Goal: Check status

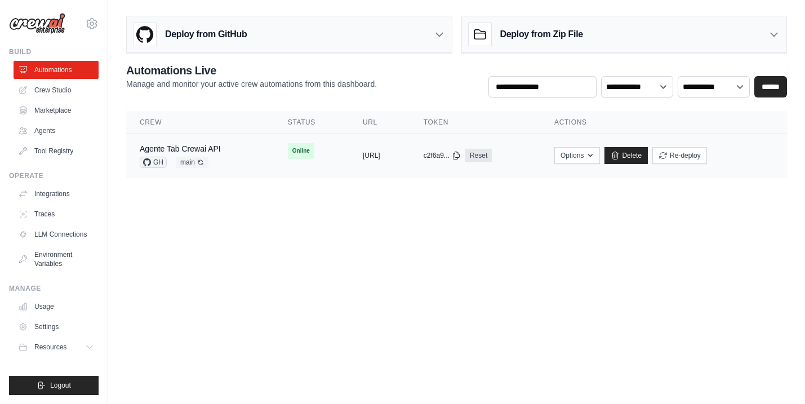
click at [222, 150] on div "Agente Tab Crewai API GH main Auto-deploy enabled" at bounding box center [200, 155] width 121 height 25
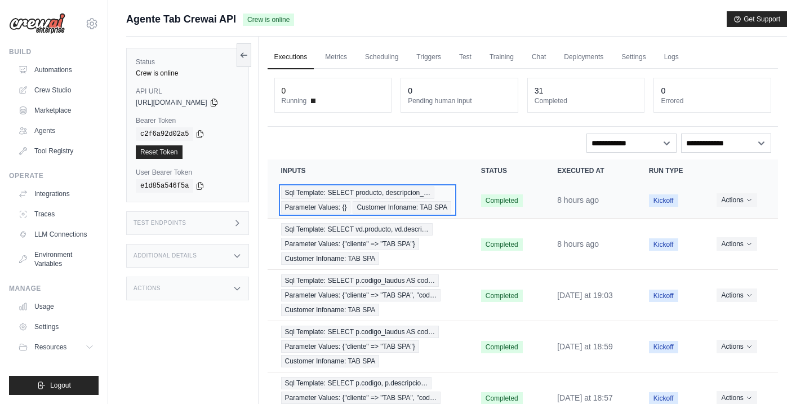
click at [396, 193] on span "Sql Template: SELECT producto, descripcion_…" at bounding box center [357, 192] width 153 height 12
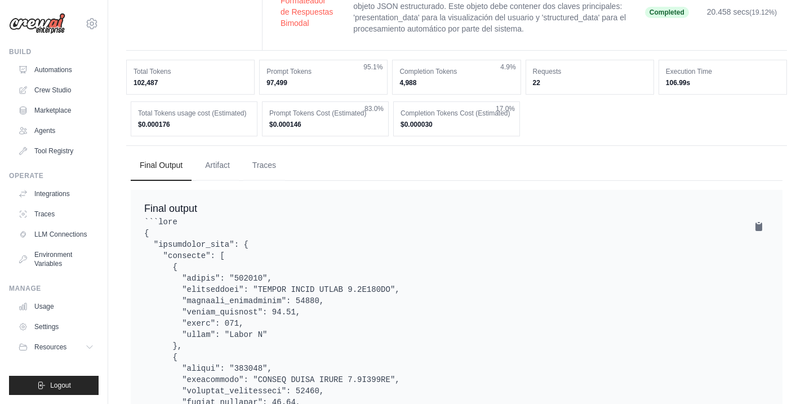
scroll to position [472, 0]
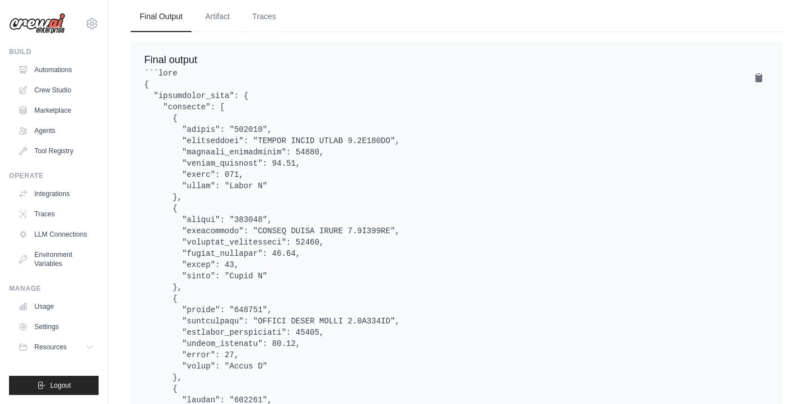
drag, startPoint x: 305, startPoint y: 197, endPoint x: 220, endPoint y: 199, distance: 85.6
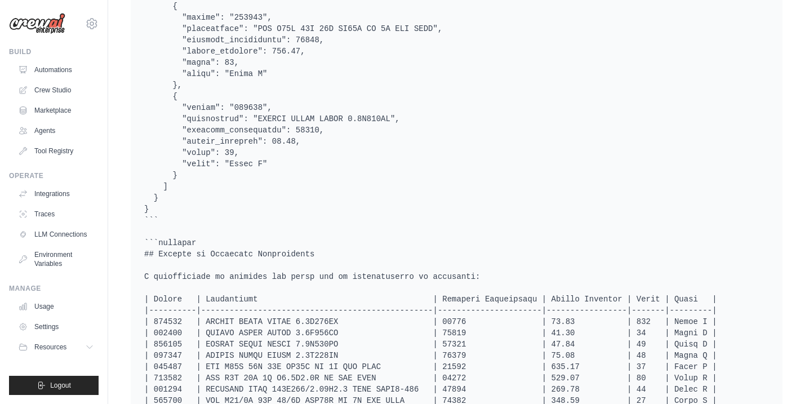
scroll to position [1404, 0]
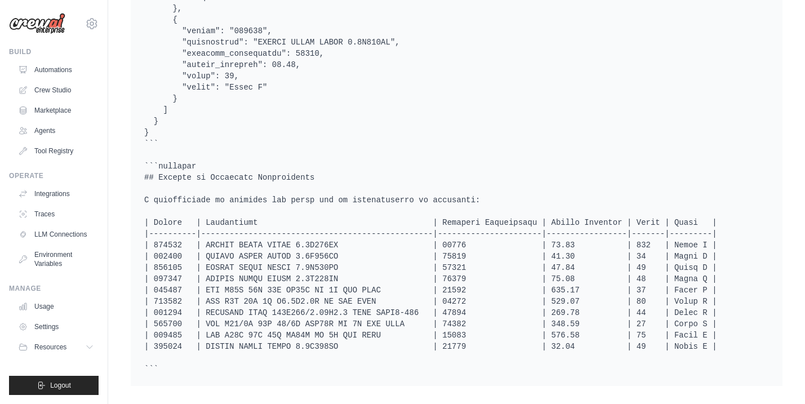
drag, startPoint x: 310, startPoint y: 236, endPoint x: 731, endPoint y: 337, distance: 433.2
drag, startPoint x: 732, startPoint y: 336, endPoint x: 143, endPoint y: 171, distance: 611.7
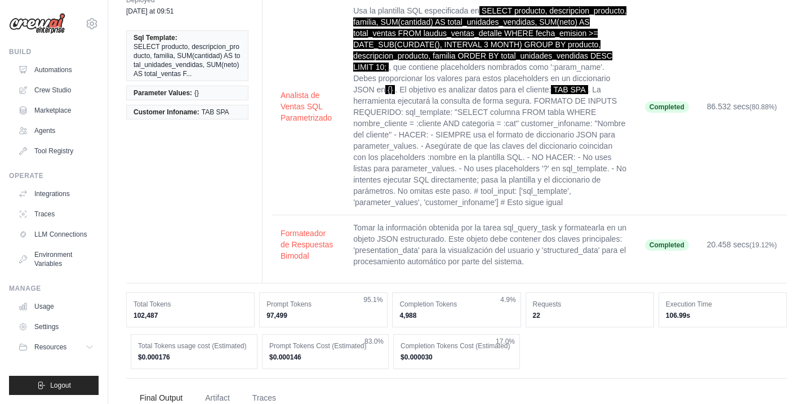
scroll to position [0, 0]
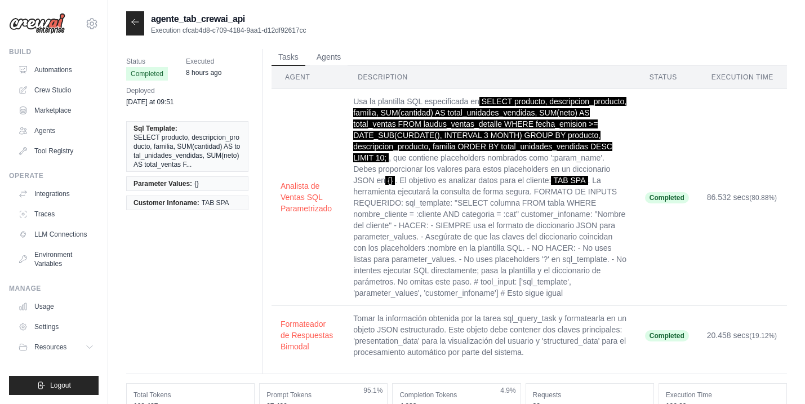
click at [136, 25] on icon at bounding box center [135, 21] width 9 height 9
